Goal: Transaction & Acquisition: Obtain resource

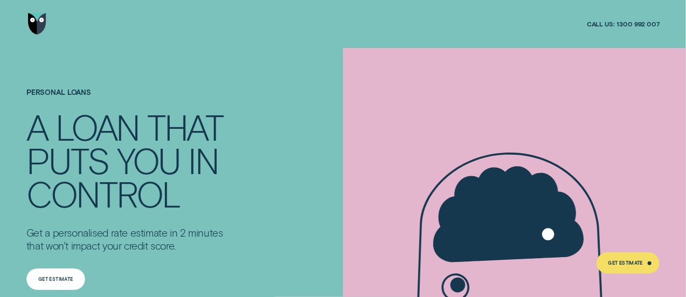
click at [65, 270] on div "Get Estimate" at bounding box center [55, 279] width 59 height 22
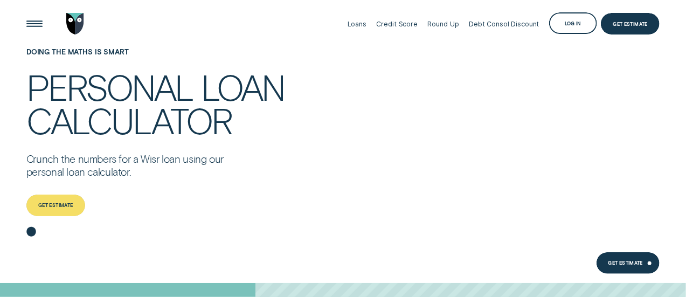
click at [54, 205] on div "Get estimate" at bounding box center [55, 205] width 35 height 4
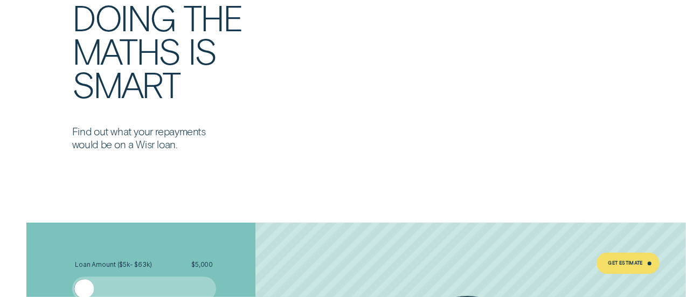
scroll to position [1558, 0]
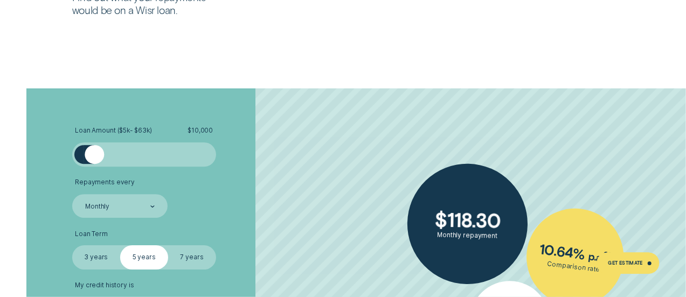
drag, startPoint x: 86, startPoint y: 156, endPoint x: 94, endPoint y: 155, distance: 8.2
click at [94, 155] on div at bounding box center [94, 154] width 19 height 19
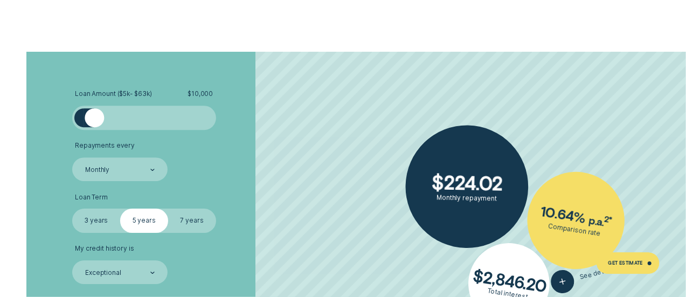
scroll to position [1612, 0]
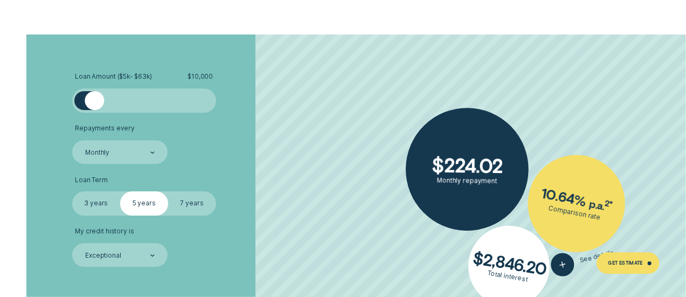
click at [194, 206] on label "7 years" at bounding box center [192, 203] width 48 height 24
click at [168, 191] on input "7 years" at bounding box center [168, 191] width 0 height 0
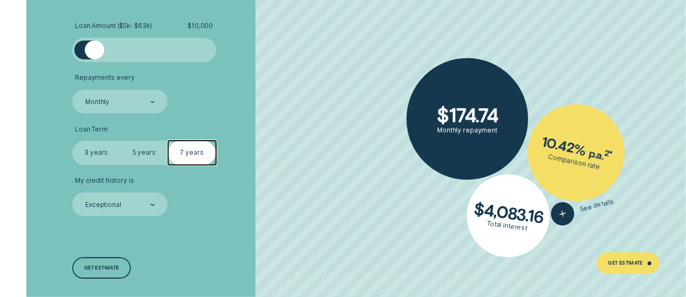
scroll to position [1720, 0]
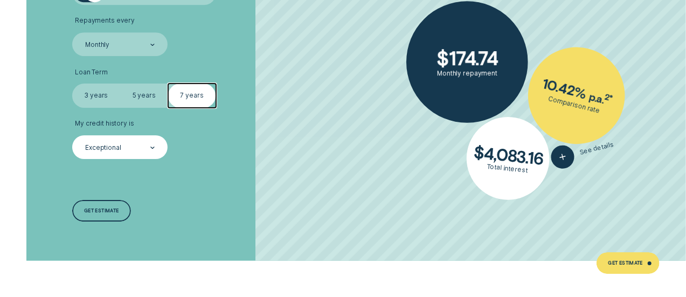
click at [136, 149] on div "Exceptional" at bounding box center [119, 148] width 71 height 10
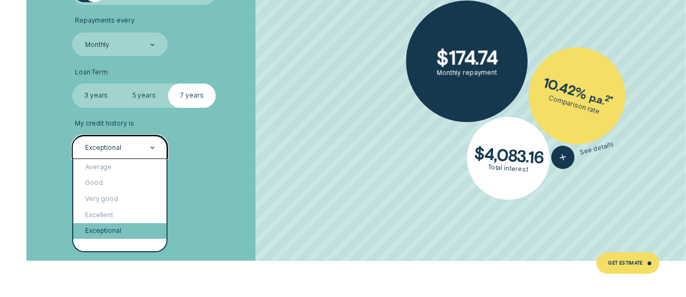
click at [118, 229] on div "Exceptional" at bounding box center [119, 231] width 93 height 16
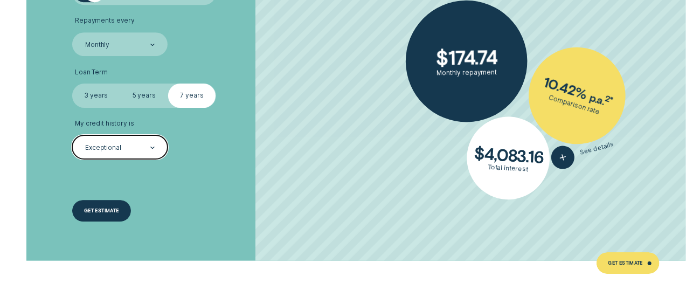
click at [99, 205] on div "Get estimate" at bounding box center [101, 211] width 59 height 22
